Goal: Navigation & Orientation: Find specific page/section

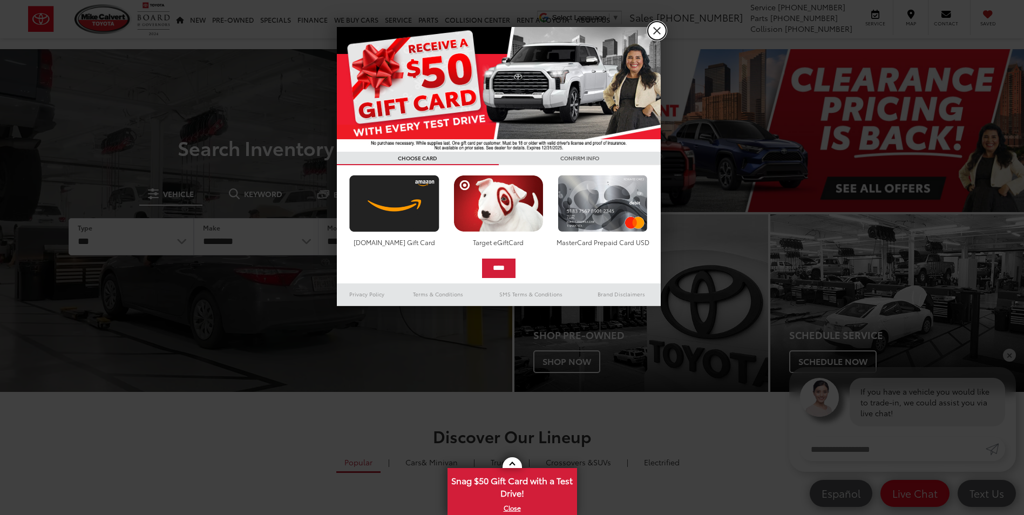
click at [659, 31] on link "X" at bounding box center [657, 31] width 18 height 18
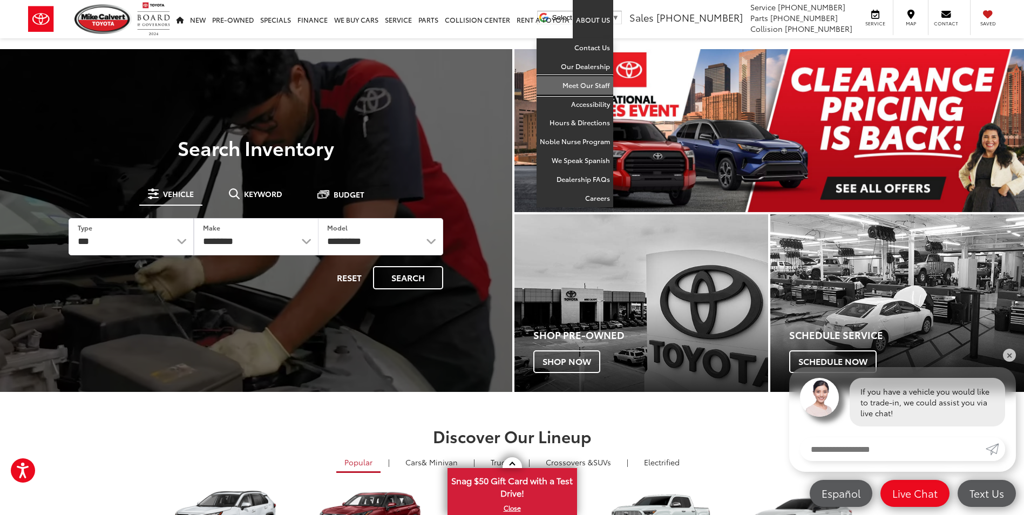
click at [580, 84] on link "Meet Our Staff" at bounding box center [575, 85] width 77 height 19
